Goal: Task Accomplishment & Management: Complete application form

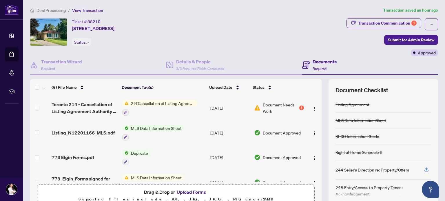
click at [270, 105] on span "Document Needs Work" at bounding box center [280, 108] width 35 height 13
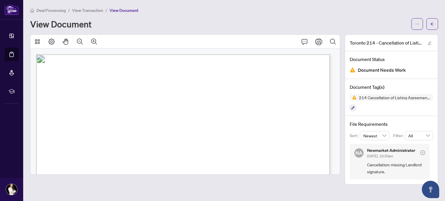
click at [275, 8] on div "Deal Processing / View Transaction / View Document" at bounding box center [234, 10] width 408 height 7
click at [374, 22] on div "View Document" at bounding box center [219, 23] width 378 height 9
click at [386, 25] on div "View Document" at bounding box center [219, 23] width 378 height 9
click at [368, 24] on div "View Document" at bounding box center [219, 23] width 378 height 9
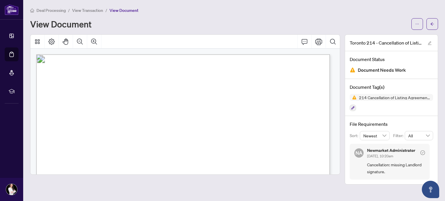
click at [117, 16] on div "Deal Processing / View Transaction / View Document View Document" at bounding box center [234, 18] width 408 height 23
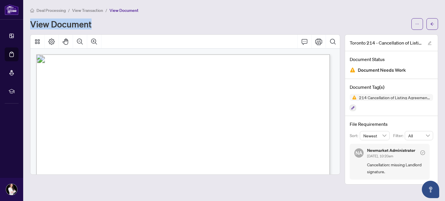
click at [117, 16] on div "Deal Processing / View Transaction / View Document View Document" at bounding box center [234, 18] width 408 height 23
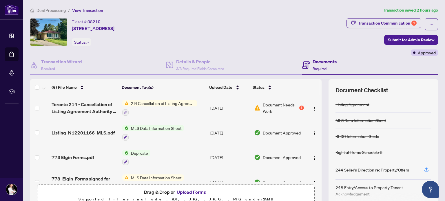
click at [194, 191] on button "Upload Forms" at bounding box center [191, 193] width 33 height 8
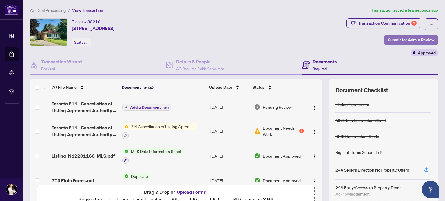
click at [395, 39] on span "Submit for Admin Review" at bounding box center [411, 39] width 46 height 9
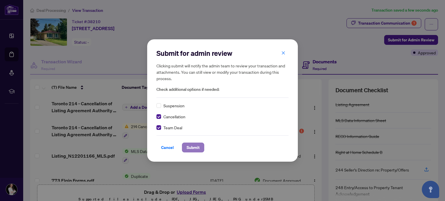
click at [195, 148] on span "Submit" at bounding box center [193, 147] width 13 height 9
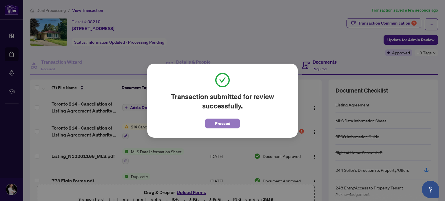
click at [222, 124] on span "Proceed" at bounding box center [222, 123] width 15 height 9
